Goal: Task Accomplishment & Management: Manage account settings

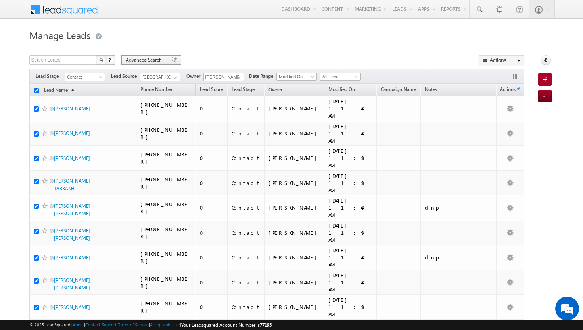
click at [171, 60] on span at bounding box center [174, 60] width 6 height 6
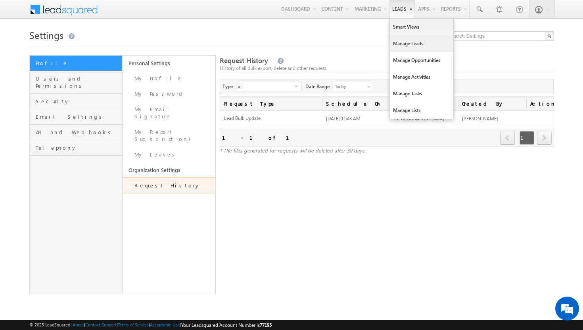
click at [392, 44] on link "Manage Leads" at bounding box center [421, 43] width 63 height 17
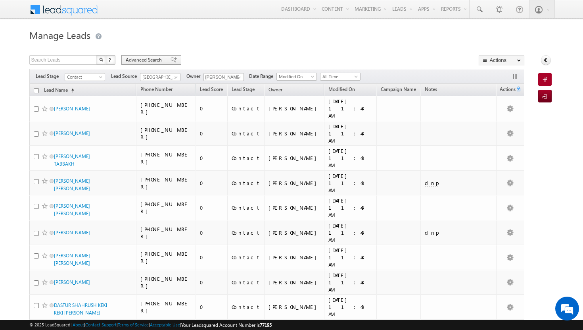
click at [147, 60] on span "Advanced Search" at bounding box center [145, 59] width 38 height 7
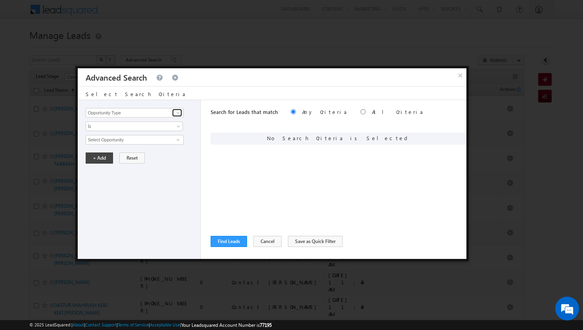
click at [176, 113] on span at bounding box center [178, 112] width 6 height 6
click at [149, 145] on link "Modified On" at bounding box center [135, 145] width 98 height 9
type input "Modified On"
click at [178, 127] on span at bounding box center [179, 128] width 6 height 6
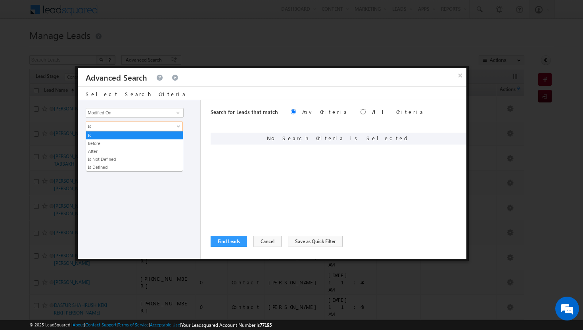
click at [191, 130] on div "Is Before After Is Not Defined Is Defined Is" at bounding box center [141, 126] width 111 height 10
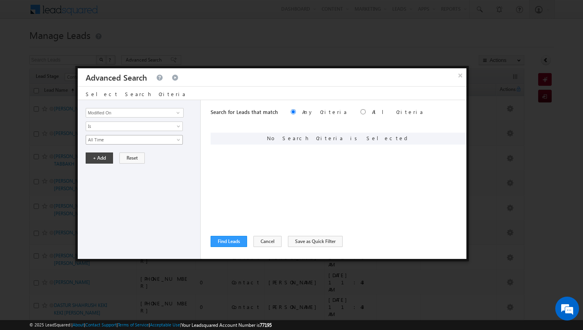
click at [132, 139] on span "All Time" at bounding box center [129, 139] width 86 height 7
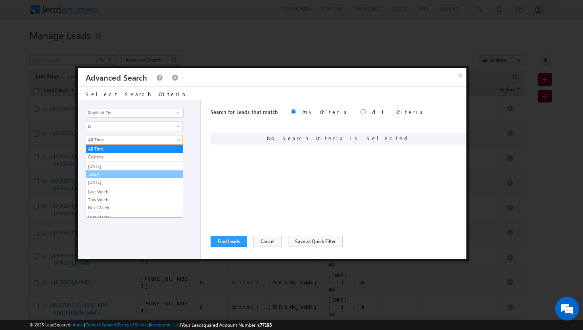
click at [119, 171] on link "Today" at bounding box center [134, 174] width 97 height 7
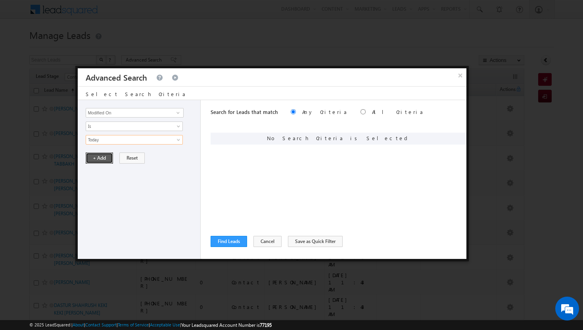
click at [100, 158] on button "+ Add" at bounding box center [99, 157] width 27 height 11
click at [180, 112] on span at bounding box center [178, 112] width 6 height 6
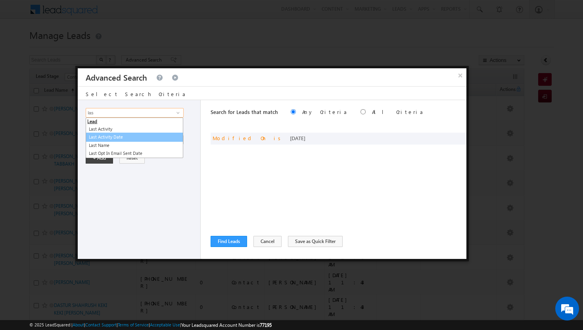
click at [125, 136] on link "Last Activity Date" at bounding box center [135, 136] width 98 height 9
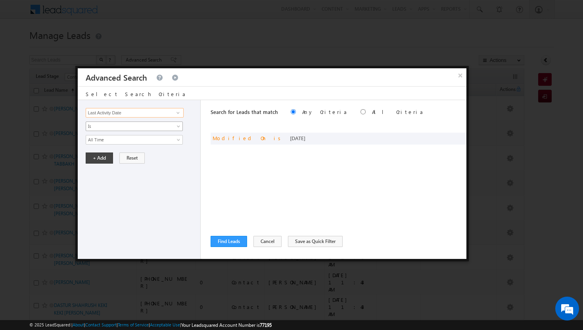
type input "Last Activity Date"
click at [157, 125] on span "Is" at bounding box center [129, 126] width 86 height 7
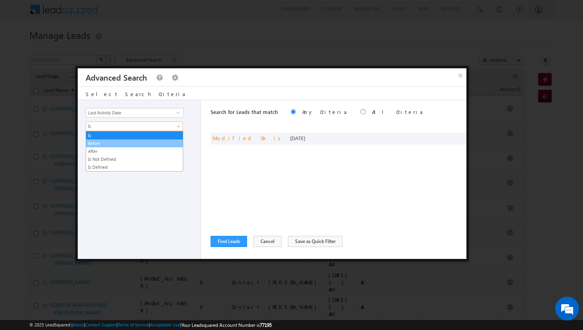
click at [146, 144] on link "Before" at bounding box center [134, 143] width 97 height 7
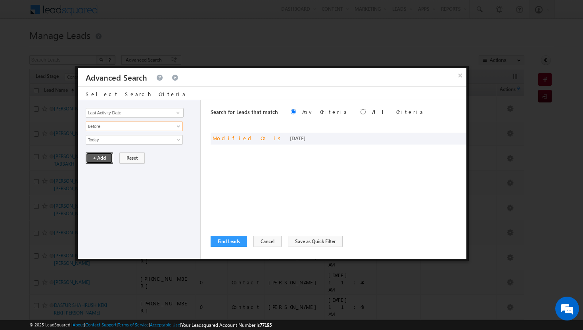
click at [106, 160] on button "+ Add" at bounding box center [99, 157] width 27 height 11
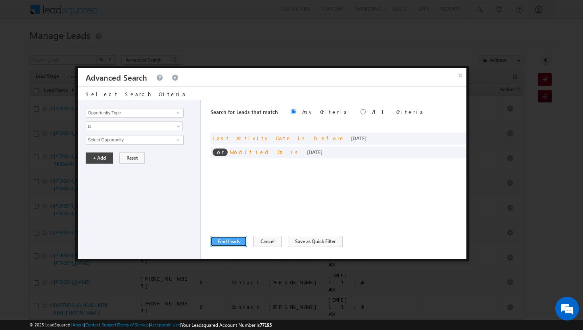
click at [232, 240] on button "Find Leads" at bounding box center [229, 241] width 36 height 11
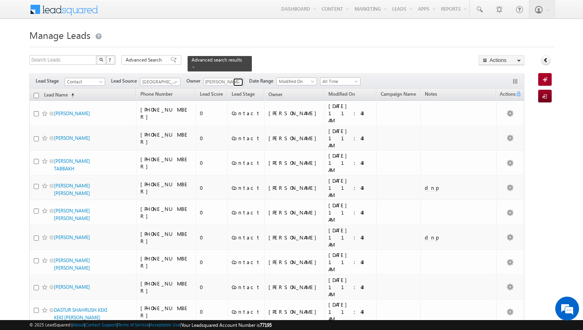
click at [237, 79] on span at bounding box center [239, 82] width 6 height 6
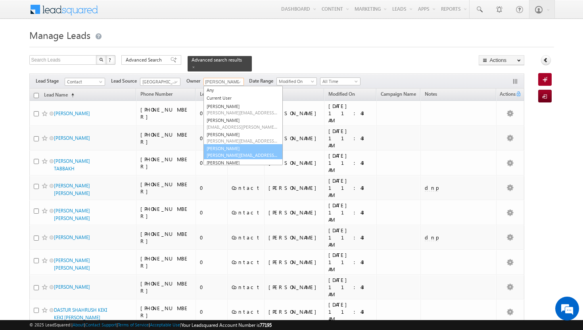
click at [228, 144] on link "[PERSON_NAME] Tp [EMAIL_ADDRESS][DOMAIN_NAME]" at bounding box center [242, 151] width 79 height 15
type input "[PERSON_NAME]"
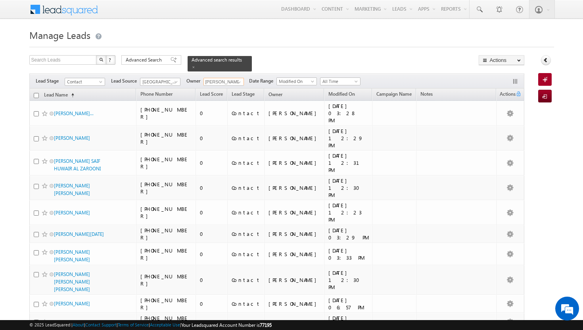
click at [35, 93] on input "checkbox" at bounding box center [36, 95] width 5 height 5
checkbox input "true"
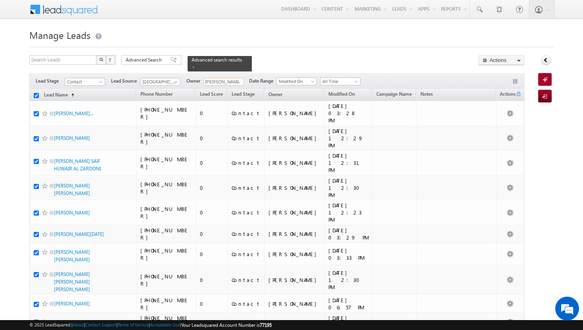
checkbox input "true"
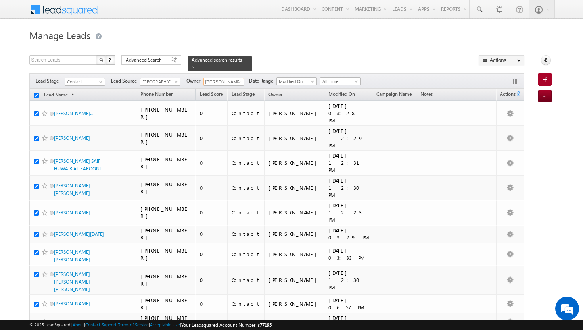
checkbox input "true"
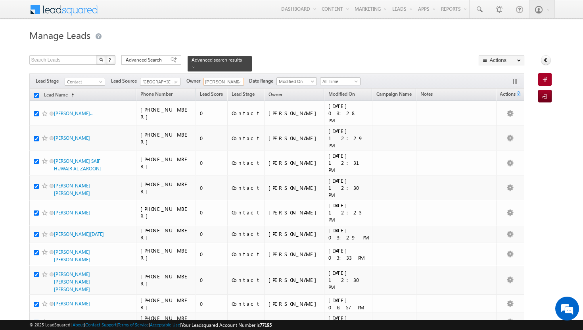
checkbox input "true"
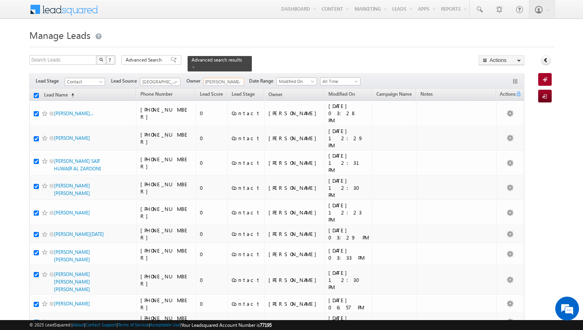
checkbox input "true"
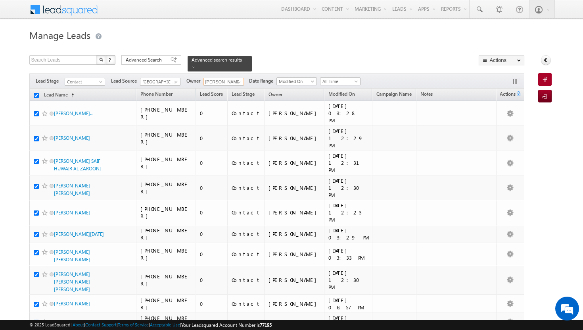
checkbox input "true"
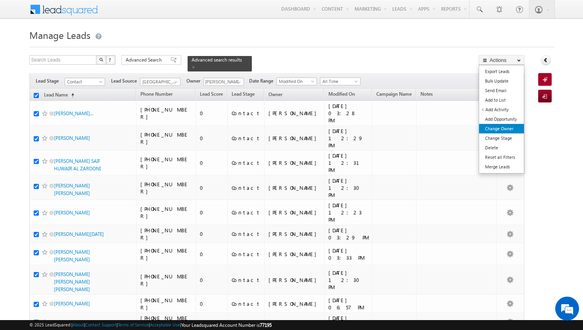
click at [508, 129] on link "Change Owner" at bounding box center [501, 129] width 45 height 10
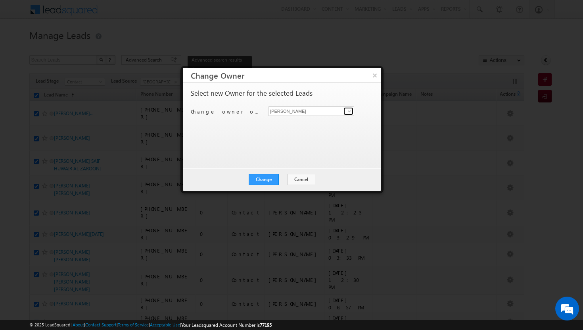
click at [347, 113] on span at bounding box center [349, 111] width 6 height 6
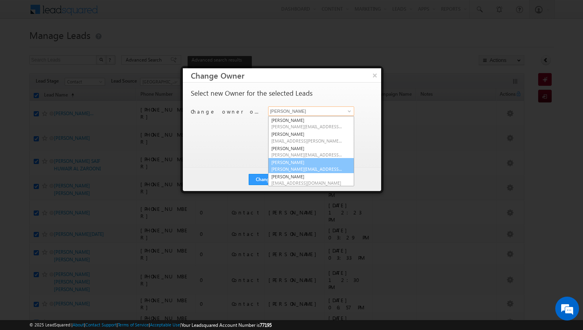
click at [320, 163] on link "[PERSON_NAME] Tp [EMAIL_ADDRESS][DOMAIN_NAME]" at bounding box center [311, 165] width 86 height 15
type input "[PERSON_NAME]"
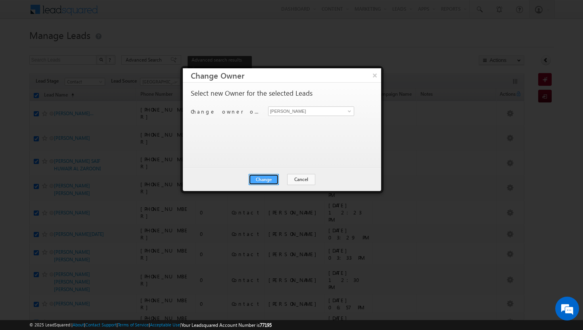
click at [271, 178] on button "Change" at bounding box center [264, 179] width 30 height 11
click at [280, 176] on button "Close" at bounding box center [282, 179] width 25 height 11
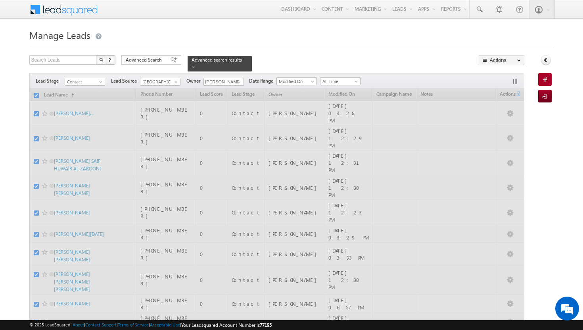
checkbox input "false"
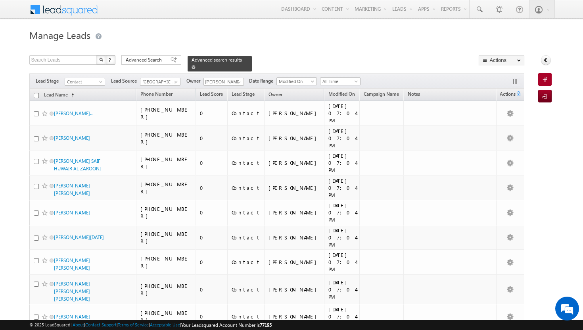
click at [195, 65] on span at bounding box center [194, 67] width 4 height 4
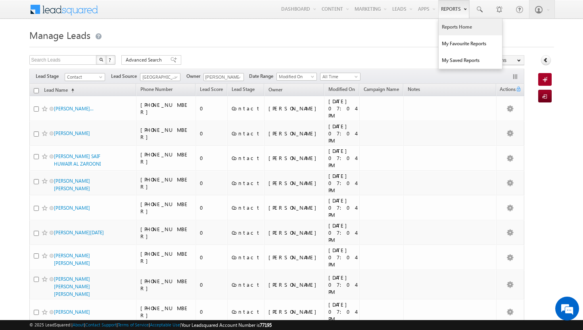
click at [451, 27] on link "Reports Home" at bounding box center [470, 27] width 63 height 17
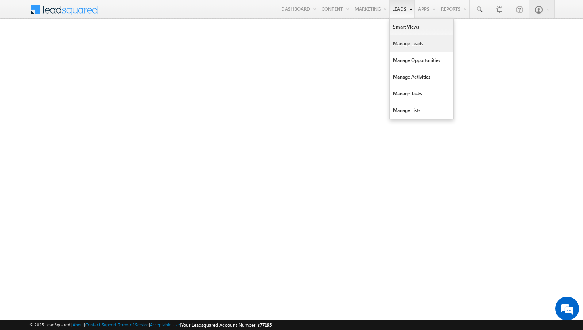
click at [403, 41] on link "Manage Leads" at bounding box center [421, 43] width 63 height 17
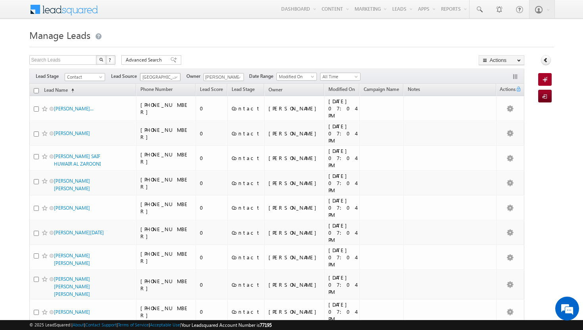
click at [178, 75] on span at bounding box center [177, 78] width 6 height 6
click at [162, 82] on link "All" at bounding box center [160, 85] width 40 height 7
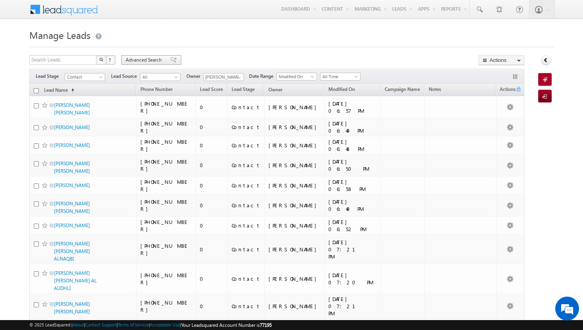
click at [158, 61] on span "Advanced Search" at bounding box center [145, 59] width 38 height 7
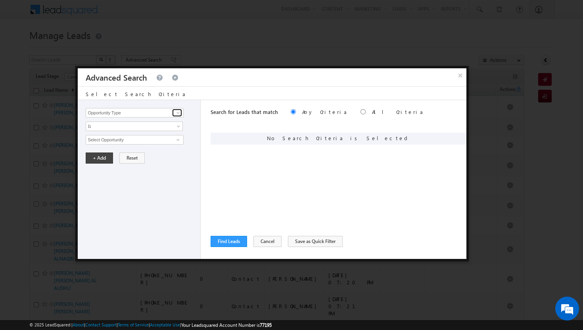
click at [178, 116] on link at bounding box center [177, 113] width 10 height 8
click at [151, 148] on link "Modified On" at bounding box center [135, 145] width 98 height 9
type input "Modified On"
click at [177, 141] on span at bounding box center [179, 141] width 6 height 6
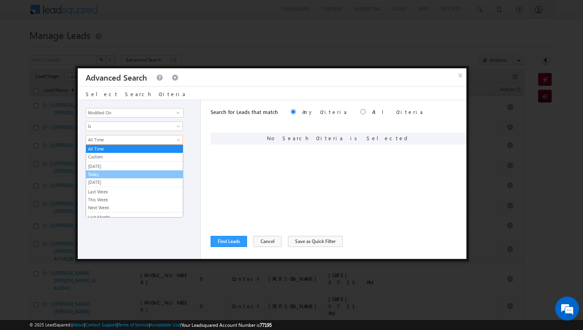
click at [141, 174] on link "Today" at bounding box center [134, 174] width 97 height 7
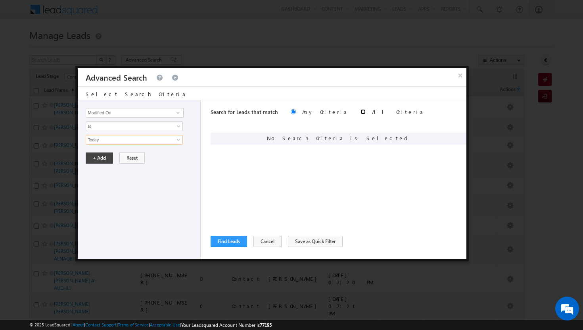
click at [360, 110] on input "radio" at bounding box center [362, 111] width 5 height 5
radio input "true"
click at [107, 159] on button "+ Add" at bounding box center [99, 157] width 27 height 11
click at [178, 114] on span at bounding box center [178, 112] width 6 height 6
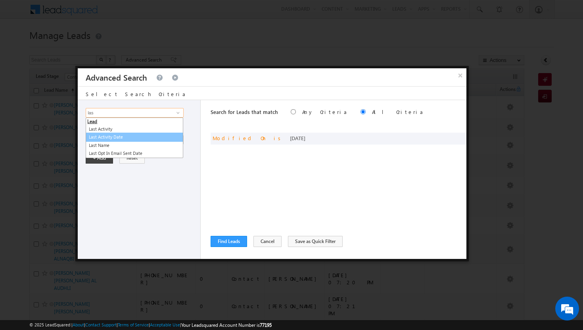
click at [100, 136] on link "Last Activity Date" at bounding box center [135, 136] width 98 height 9
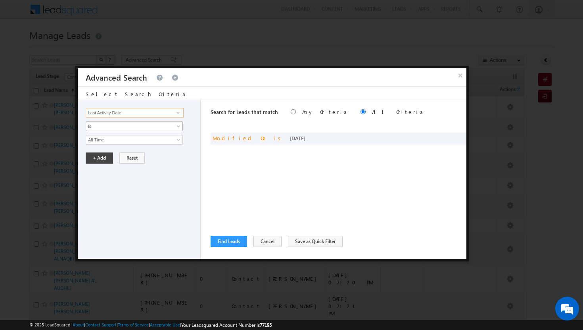
type input "Last Activity Date"
click at [181, 123] on link "Is" at bounding box center [134, 126] width 97 height 10
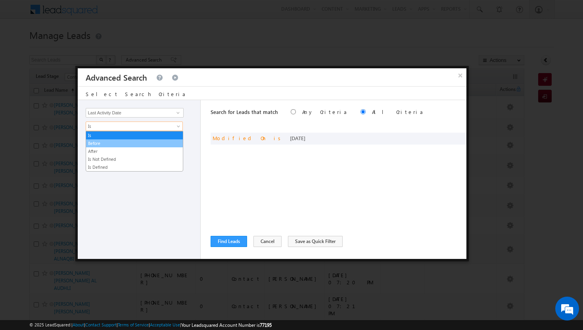
click at [142, 144] on link "Before" at bounding box center [134, 143] width 97 height 7
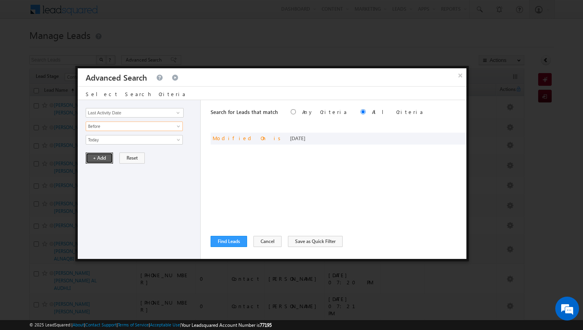
click at [99, 159] on button "+ Add" at bounding box center [99, 157] width 27 height 11
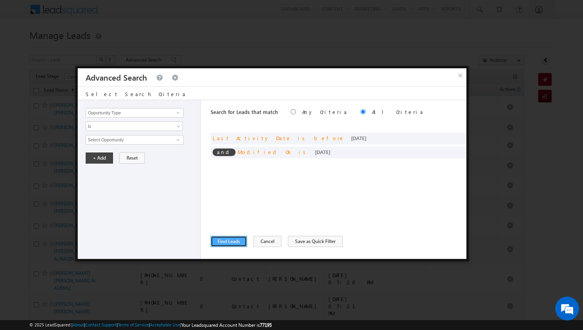
click at [234, 243] on button "Find Leads" at bounding box center [229, 241] width 36 height 11
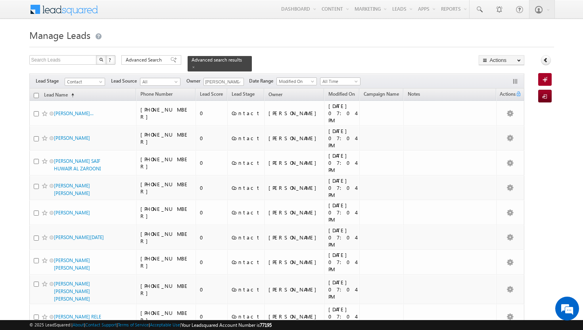
click at [35, 93] on input "checkbox" at bounding box center [36, 95] width 5 height 5
checkbox input "true"
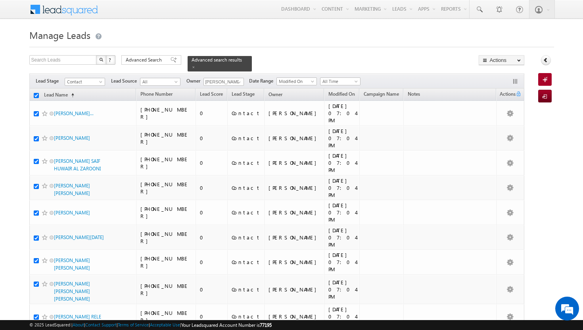
checkbox input "true"
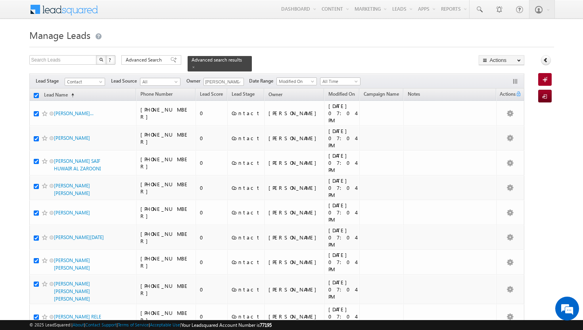
checkbox input "true"
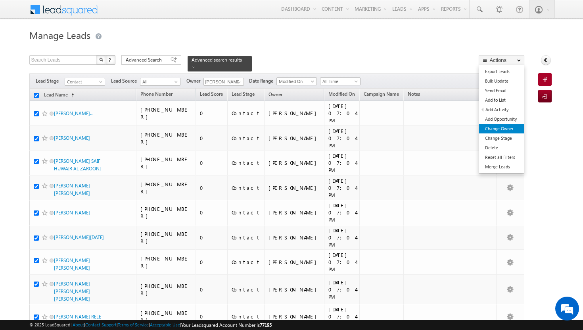
click at [496, 125] on link "Change Owner" at bounding box center [501, 129] width 45 height 10
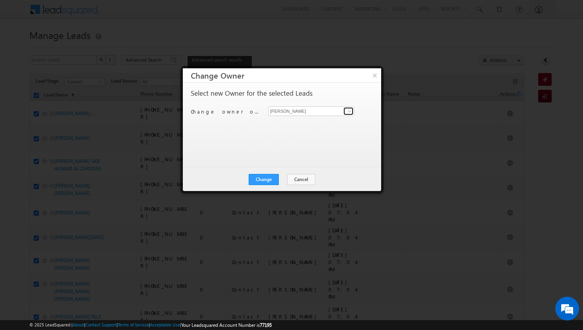
click at [349, 110] on span at bounding box center [349, 111] width 6 height 6
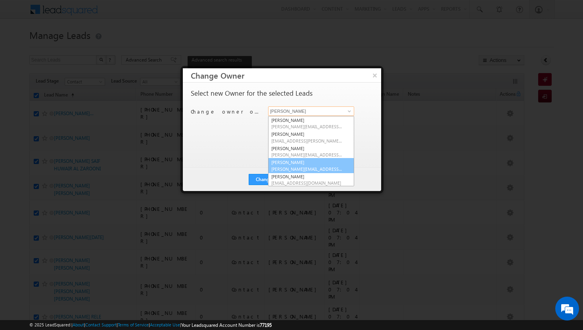
click at [285, 162] on link "[PERSON_NAME] Tp [EMAIL_ADDRESS][DOMAIN_NAME]" at bounding box center [311, 165] width 86 height 15
type input "[PERSON_NAME]"
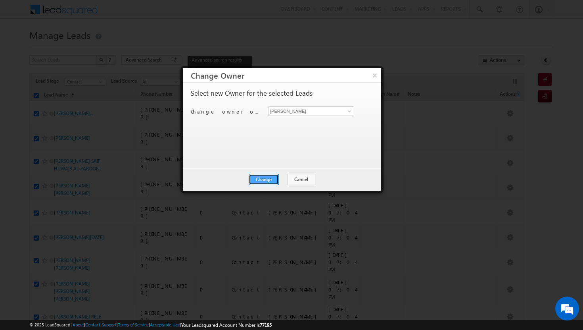
click at [263, 177] on button "Change" at bounding box center [264, 179] width 30 height 11
click at [288, 178] on button "Close" at bounding box center [282, 179] width 25 height 11
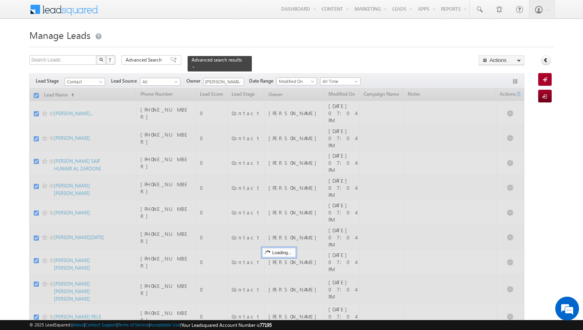
checkbox input "false"
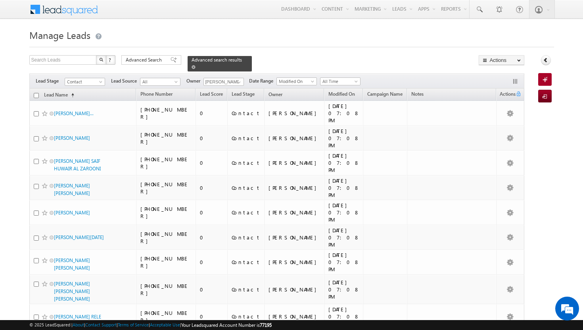
click at [195, 65] on span at bounding box center [194, 67] width 4 height 4
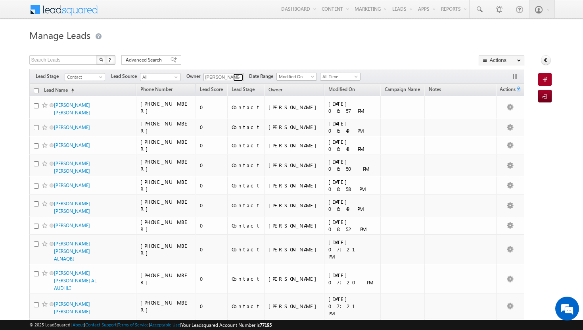
click at [241, 79] on span at bounding box center [239, 77] width 6 height 6
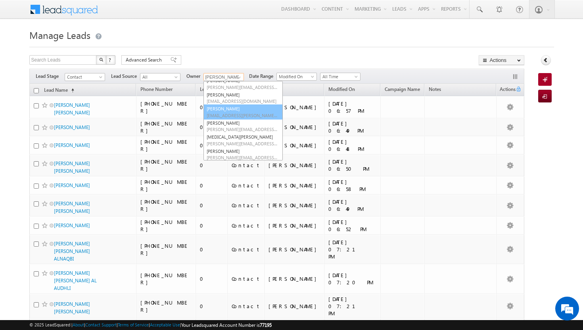
scroll to position [66, 0]
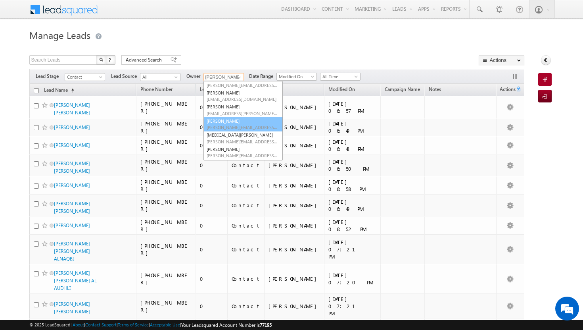
click at [227, 122] on link "Shakeel Babbar shakeel.babbar@indglobal.ae" at bounding box center [242, 124] width 79 height 15
type input "[PERSON_NAME]"
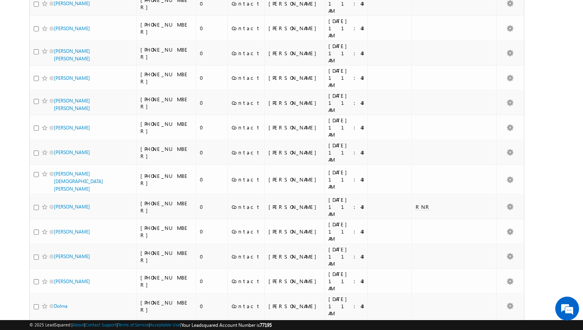
scroll to position [3821, 0]
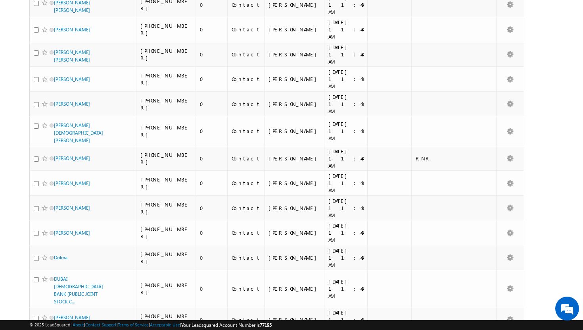
click at [59, 309] on li "50" at bounding box center [56, 307] width 19 height 8
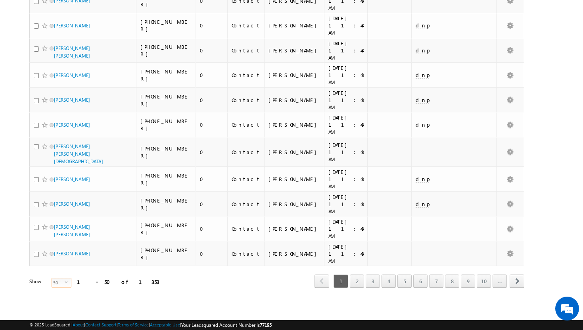
scroll to position [864, 0]
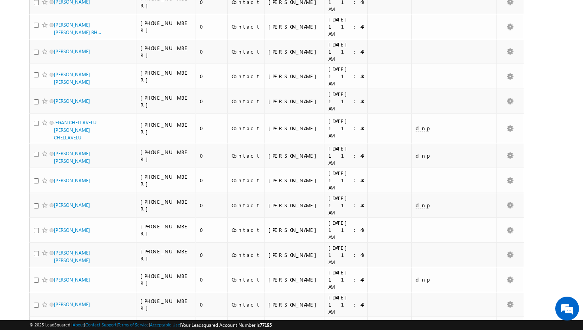
scroll to position [835, 0]
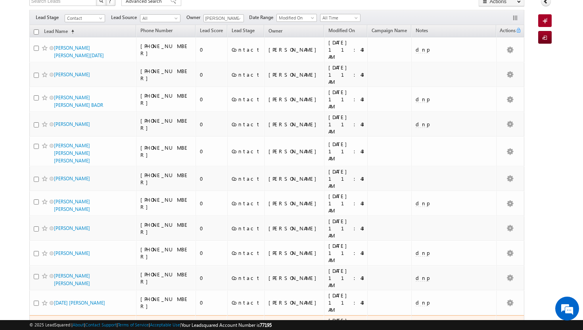
scroll to position [0, 0]
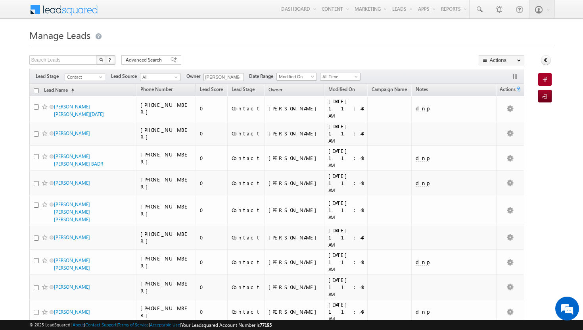
click at [37, 92] on input "checkbox" at bounding box center [36, 90] width 5 height 5
checkbox input "true"
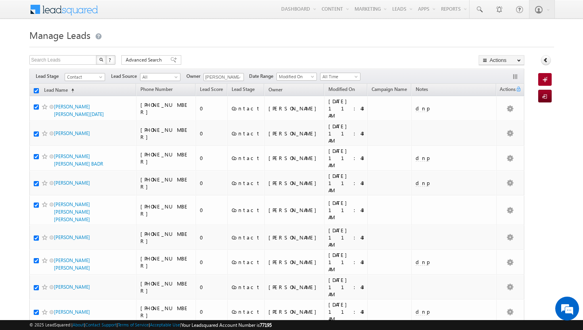
checkbox input "true"
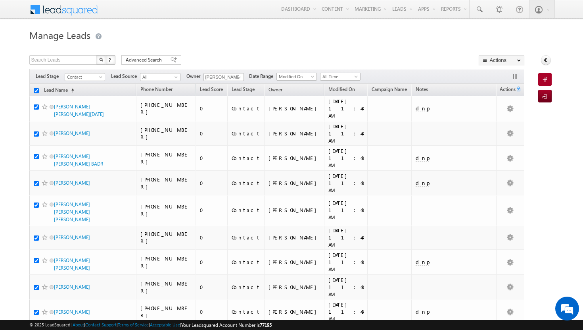
checkbox input "true"
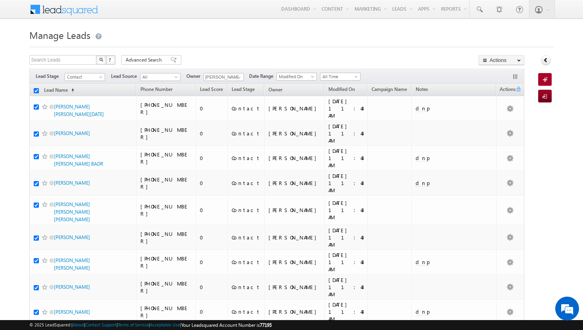
checkbox input "true"
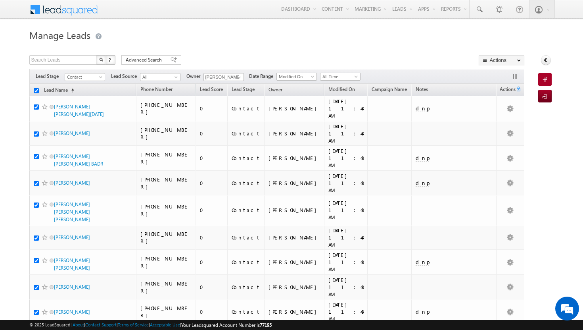
checkbox input "true"
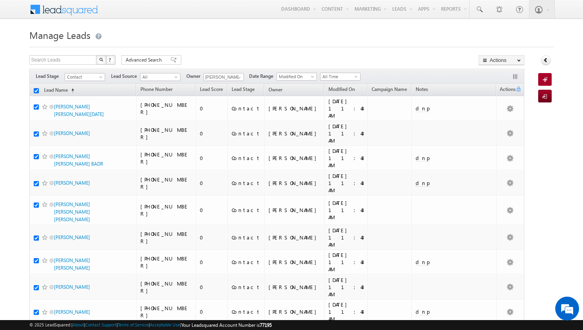
checkbox input "true"
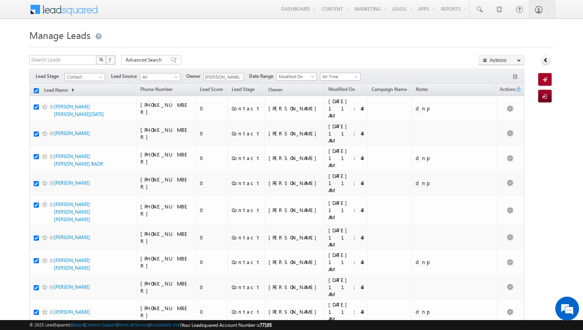
checkbox input "true"
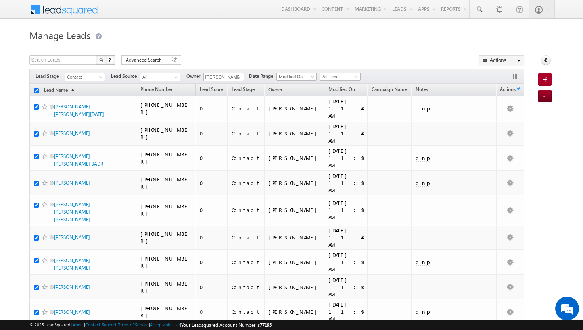
checkbox input "true"
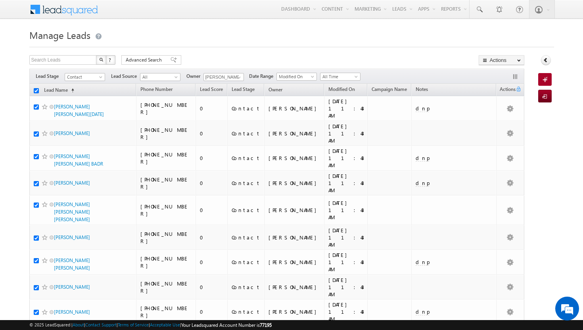
checkbox input "true"
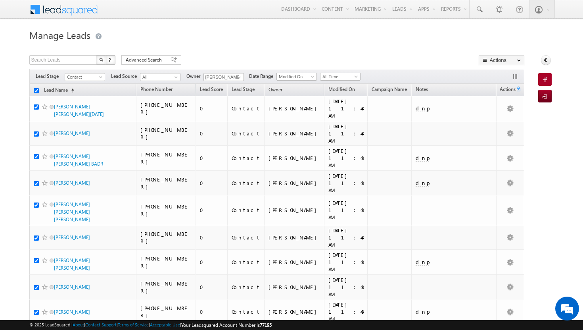
checkbox input "true"
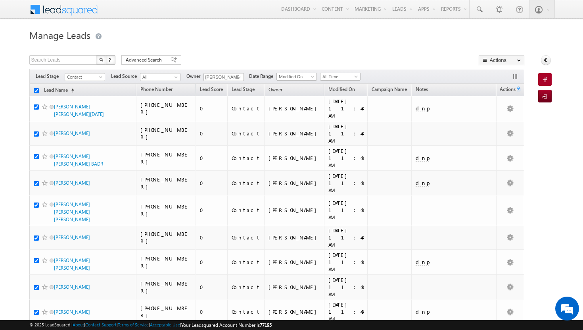
checkbox input "true"
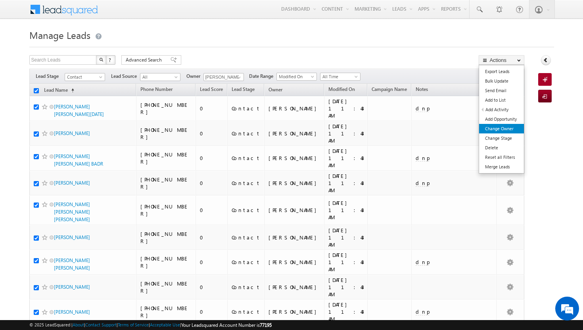
click at [501, 131] on link "Change Owner" at bounding box center [501, 129] width 45 height 10
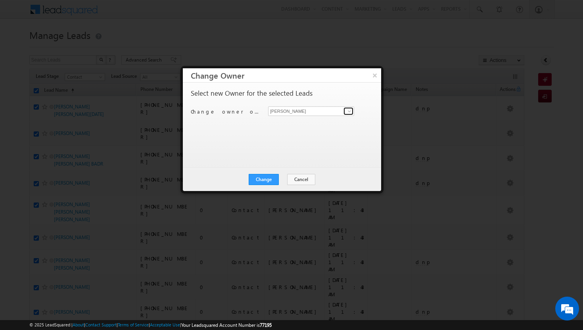
click at [349, 109] on span at bounding box center [349, 111] width 6 height 6
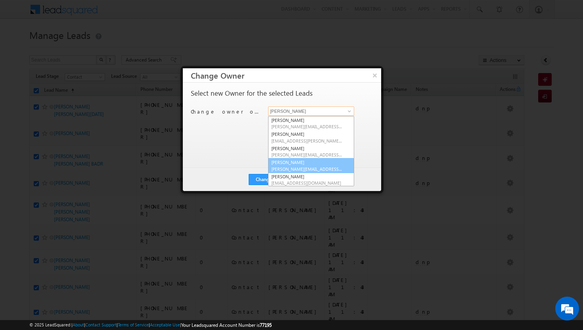
click at [294, 163] on link "[PERSON_NAME] Tp [EMAIL_ADDRESS][DOMAIN_NAME]" at bounding box center [311, 165] width 86 height 15
type input "[PERSON_NAME]"
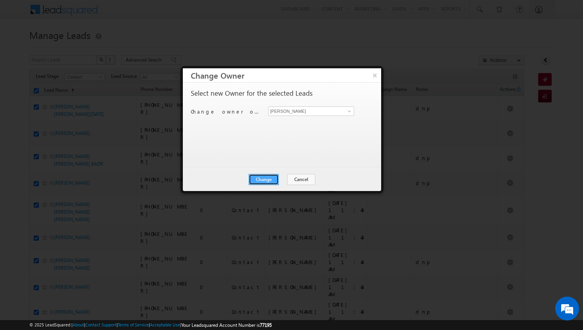
click at [263, 180] on button "Change" at bounding box center [264, 179] width 30 height 11
click at [283, 180] on button "Close" at bounding box center [282, 179] width 25 height 11
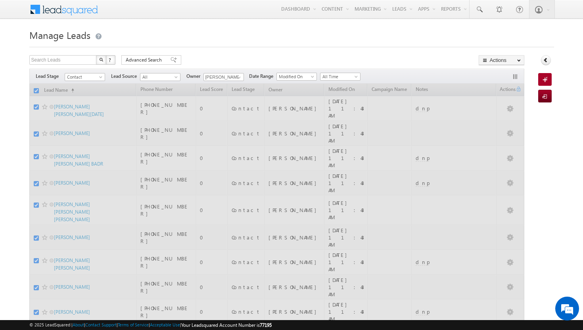
checkbox input "false"
